Goal: Navigation & Orientation: Find specific page/section

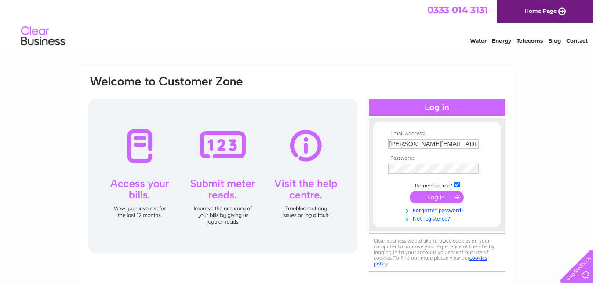
click at [429, 196] on input "submit" at bounding box center [437, 197] width 54 height 12
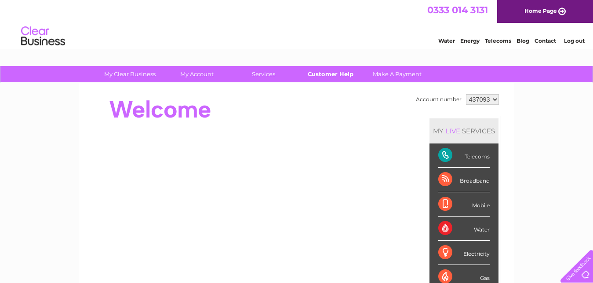
click at [334, 74] on link "Customer Help" at bounding box center [330, 74] width 73 height 16
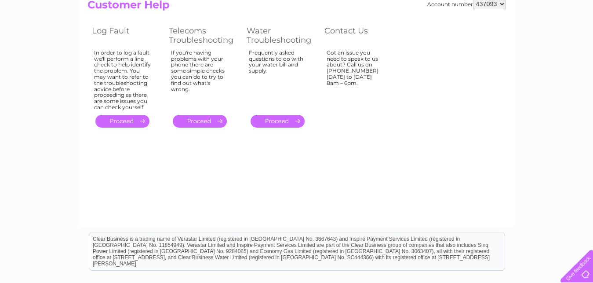
scroll to position [69, 0]
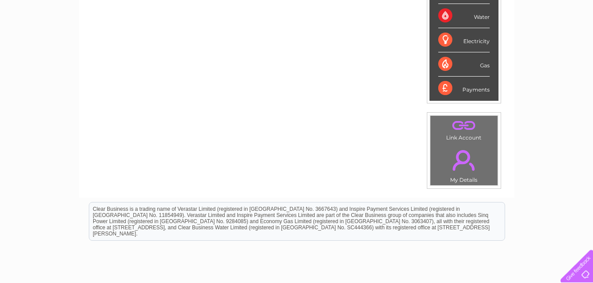
scroll to position [224, 0]
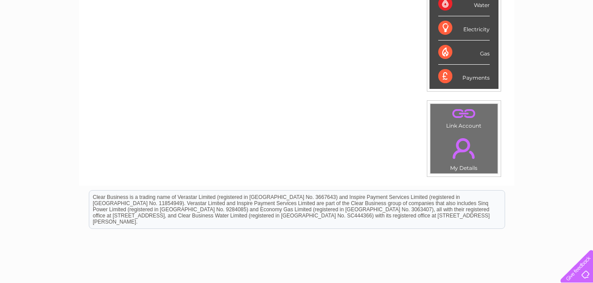
click at [577, 274] on div at bounding box center [575, 264] width 36 height 36
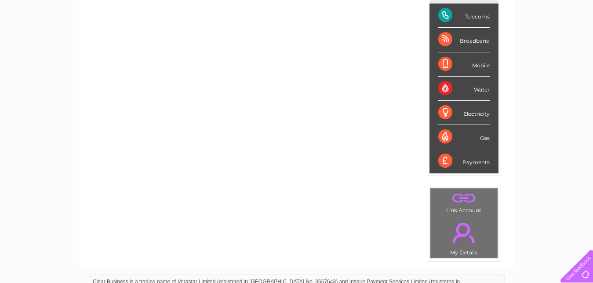
scroll to position [134, 0]
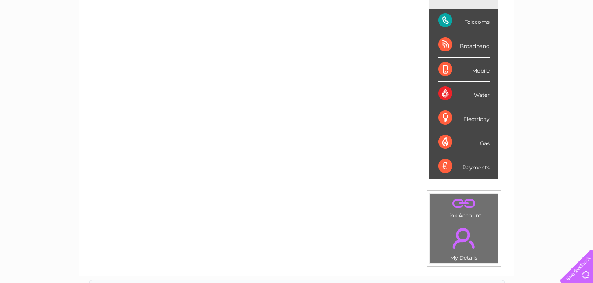
click at [469, 169] on div "Payments" at bounding box center [463, 166] width 51 height 24
click at [468, 169] on div "Payments" at bounding box center [463, 166] width 51 height 24
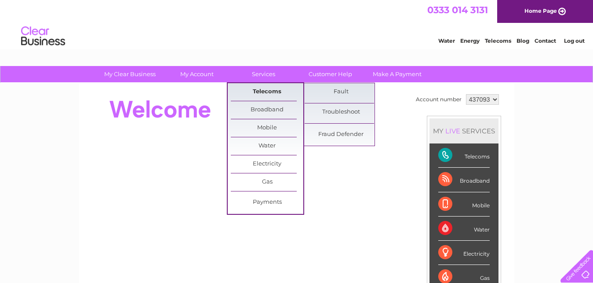
click at [262, 92] on link "Telecoms" at bounding box center [267, 92] width 73 height 18
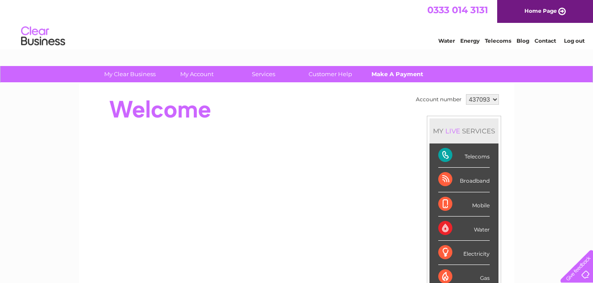
click at [401, 73] on link "Make A Payment" at bounding box center [397, 74] width 73 height 16
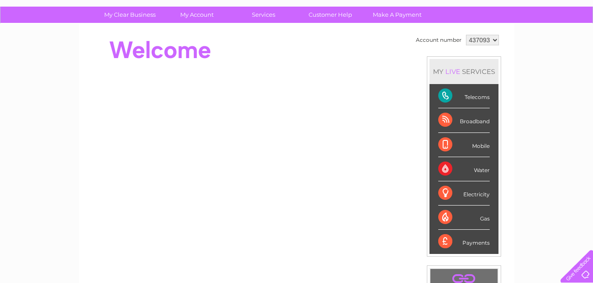
scroll to position [15, 0]
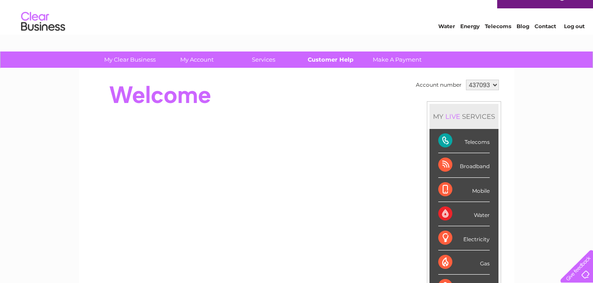
click at [328, 59] on link "Customer Help" at bounding box center [330, 59] width 73 height 16
click at [319, 58] on link "Customer Help" at bounding box center [330, 59] width 73 height 16
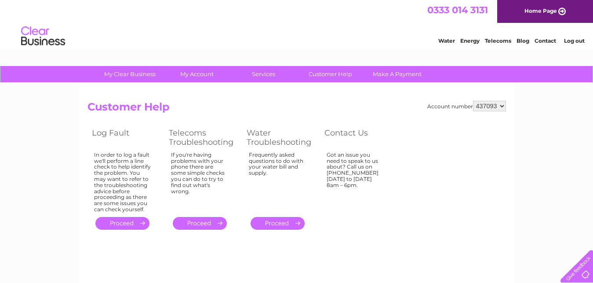
click at [544, 11] on link "Home Page" at bounding box center [545, 11] width 96 height 23
